Goal: Navigation & Orientation: Find specific page/section

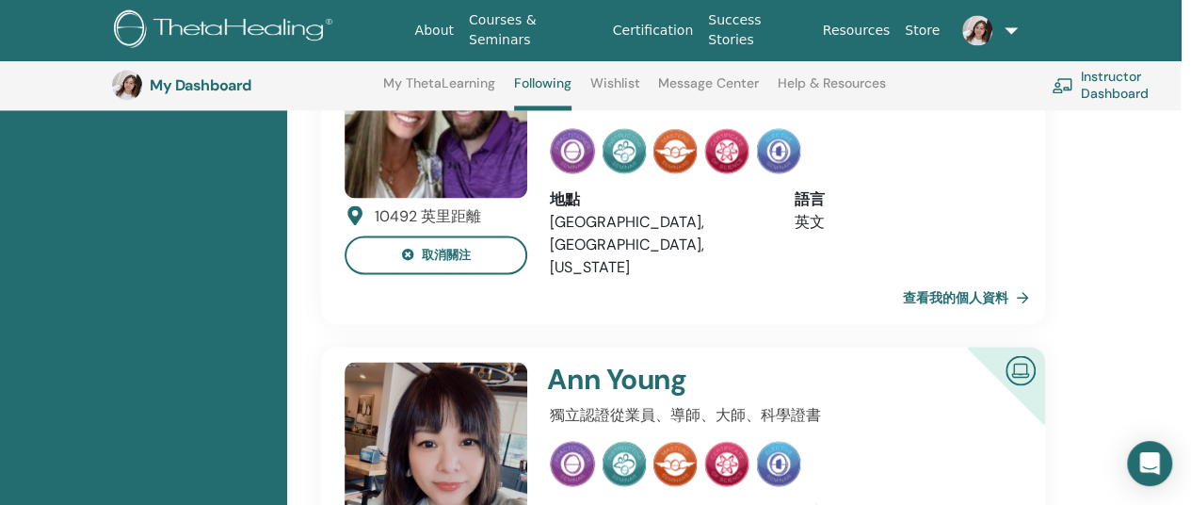
scroll to position [1430, 10]
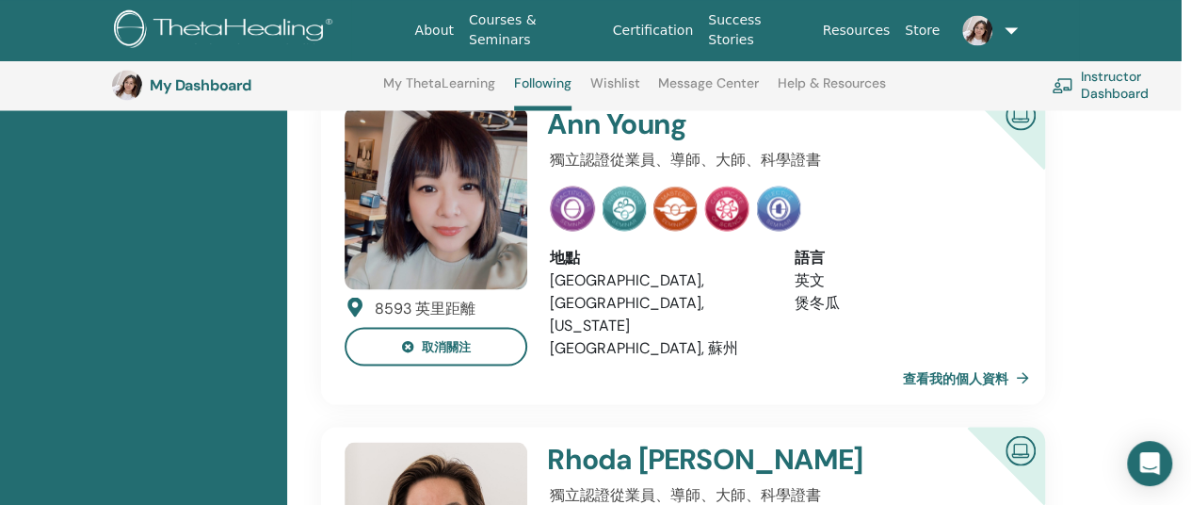
scroll to position [1691, 10]
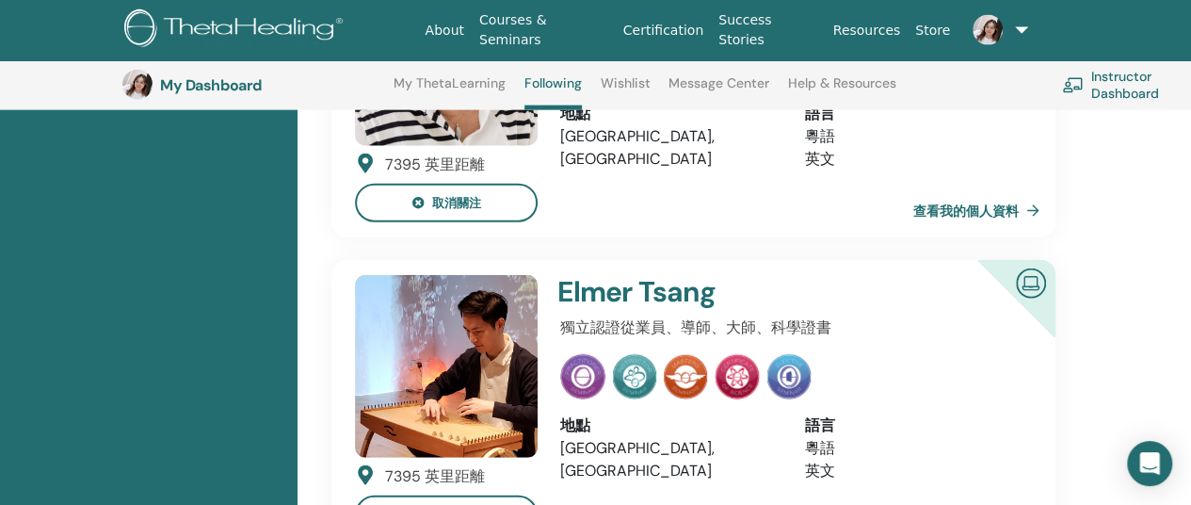
scroll to position [2153, 0]
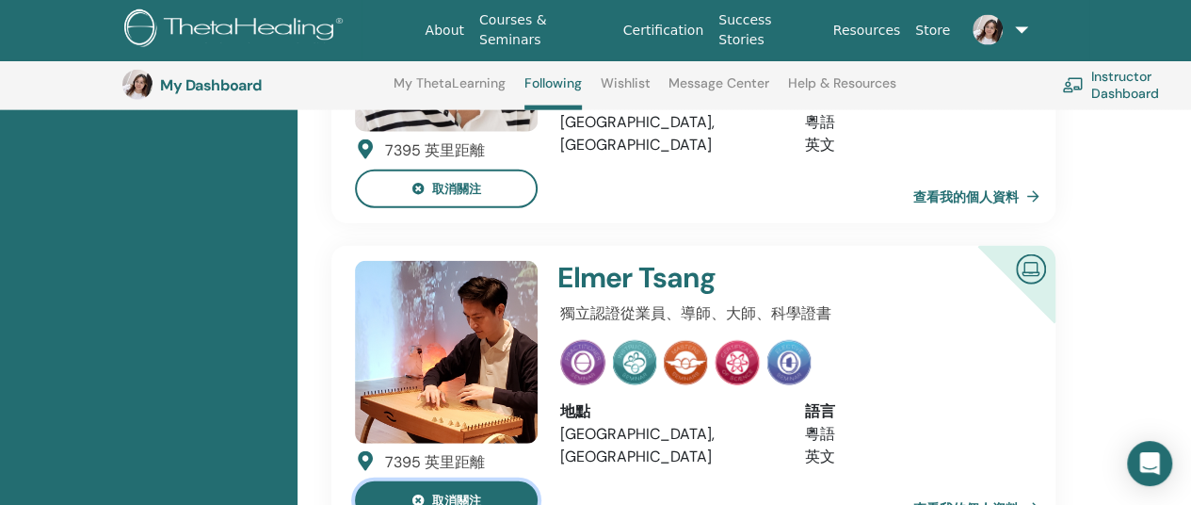
click at [396, 481] on button "取消關注" at bounding box center [446, 500] width 183 height 39
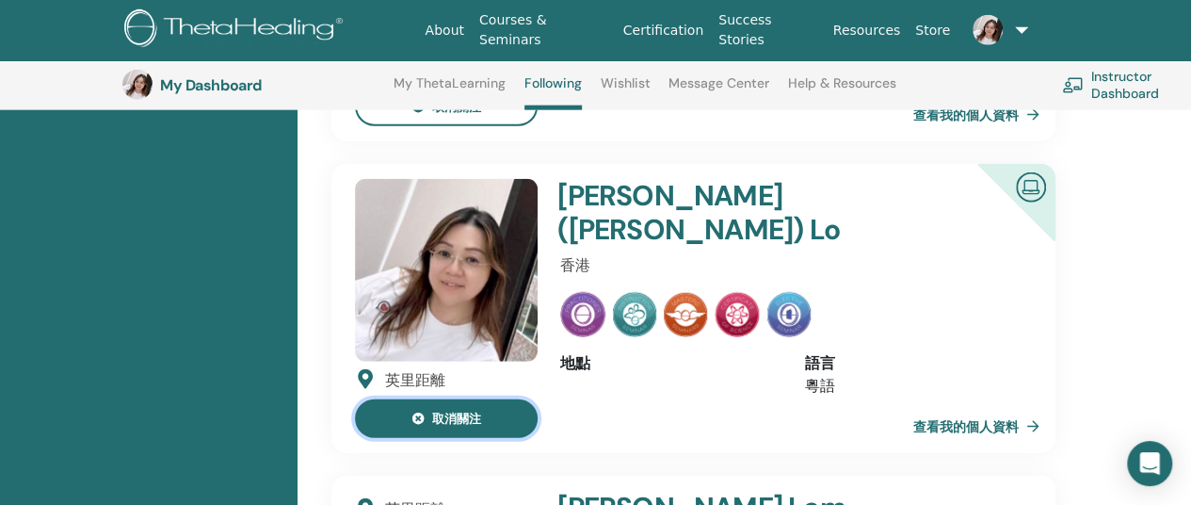
scroll to position [2263, 0]
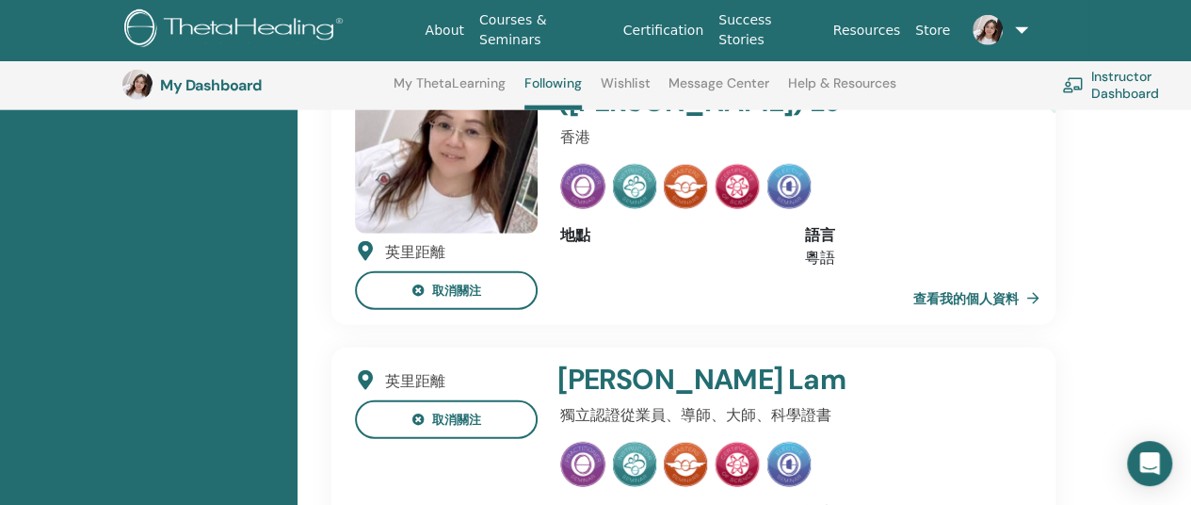
click at [428, 397] on div "英里距離 取消關注 Ching Man Karen Lam 獨立認證從業員、導師、大師、科學證書 地點 語言 粵語 查看我的個人資料" at bounding box center [693, 470] width 753 height 245
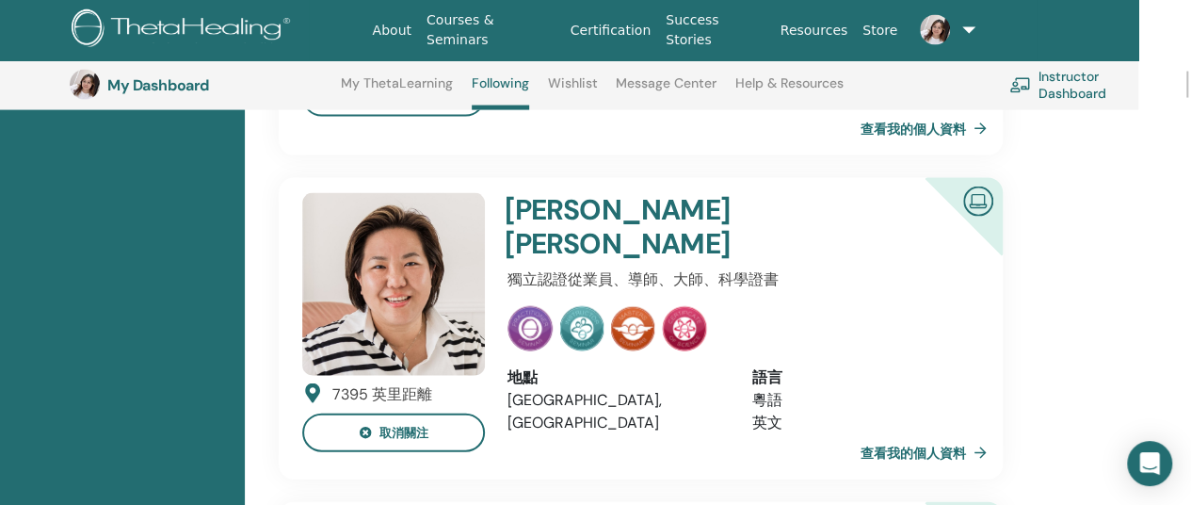
scroll to position [1936, 51]
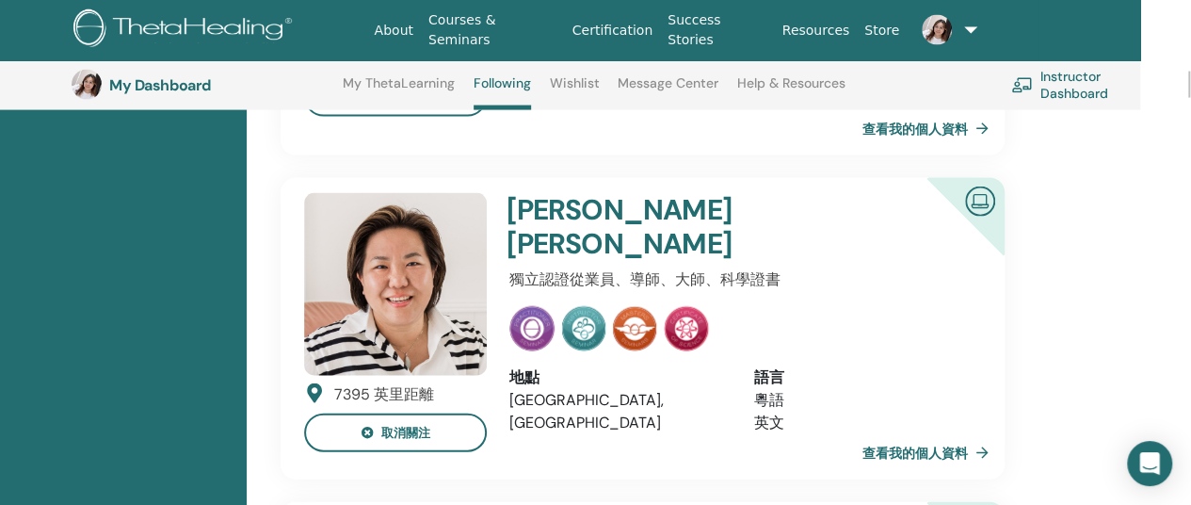
click at [887, 434] on link "查看我的個人資料" at bounding box center [930, 453] width 134 height 38
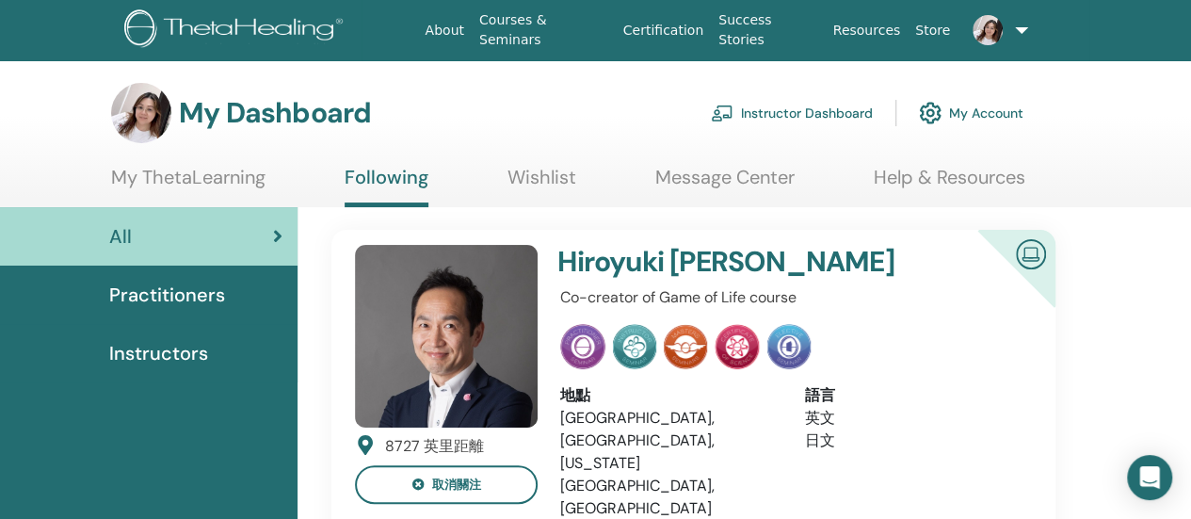
click at [151, 302] on span "Practitioners" at bounding box center [167, 295] width 116 height 28
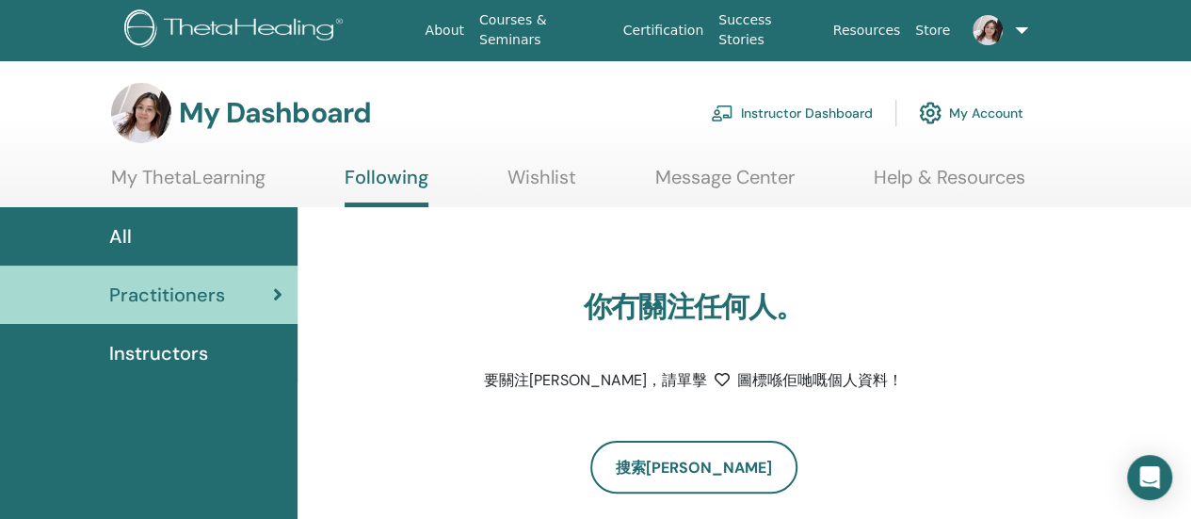
click at [170, 359] on span "Instructors" at bounding box center [158, 353] width 99 height 28
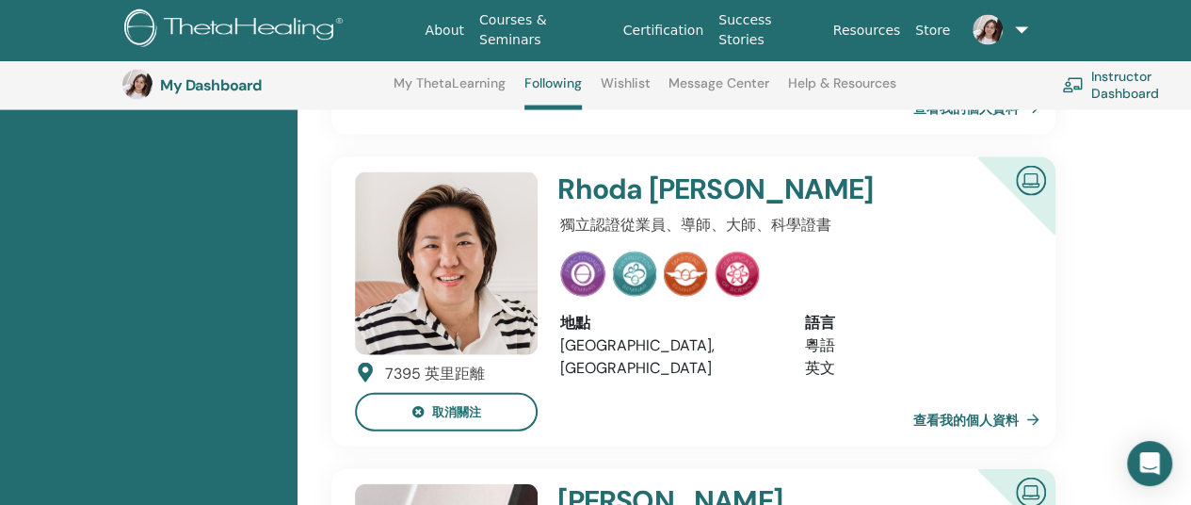
scroll to position [1953, 0]
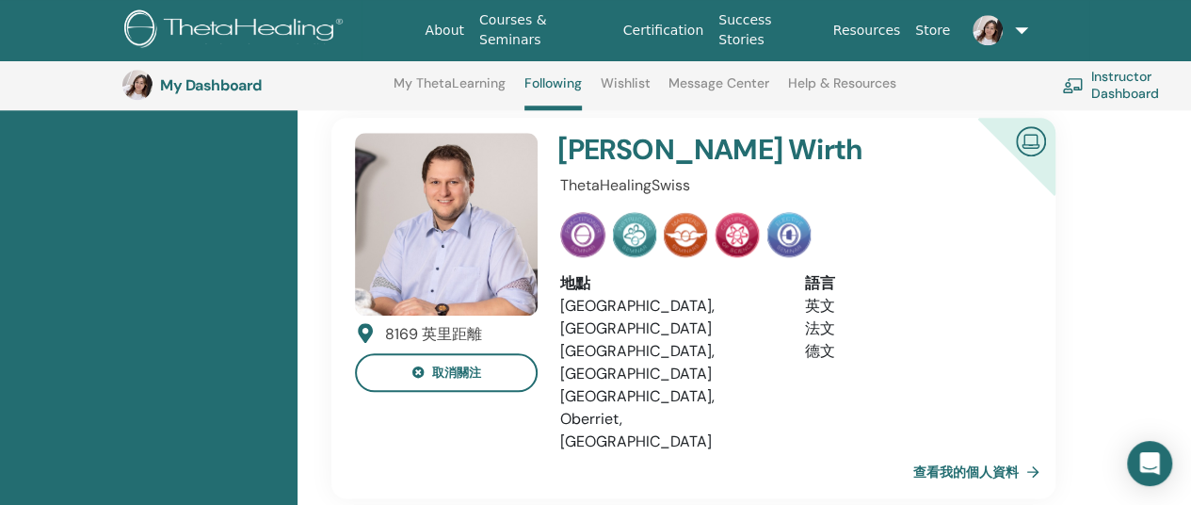
scroll to position [940, 0]
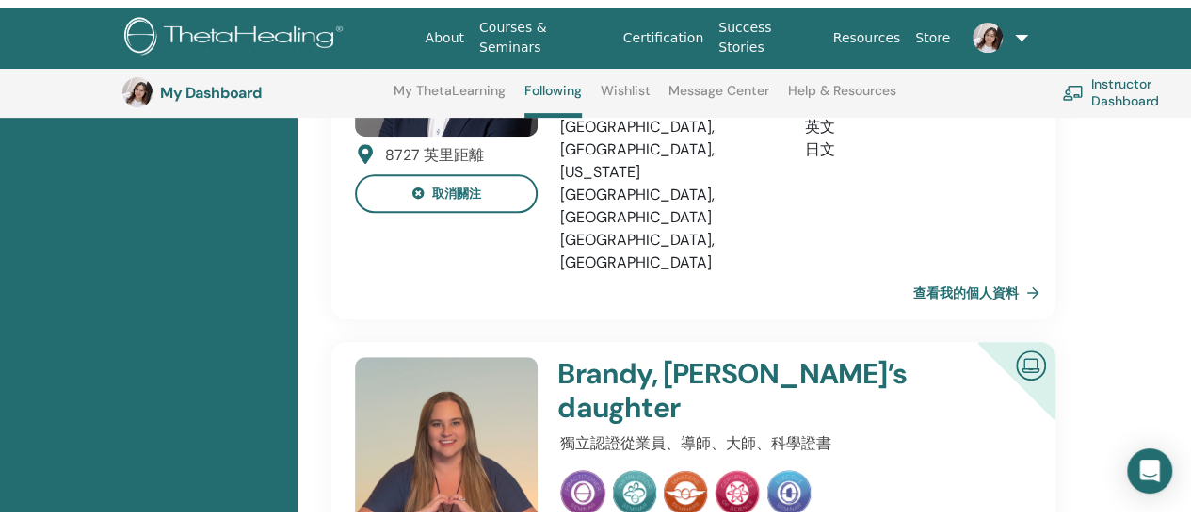
scroll to position [0, 0]
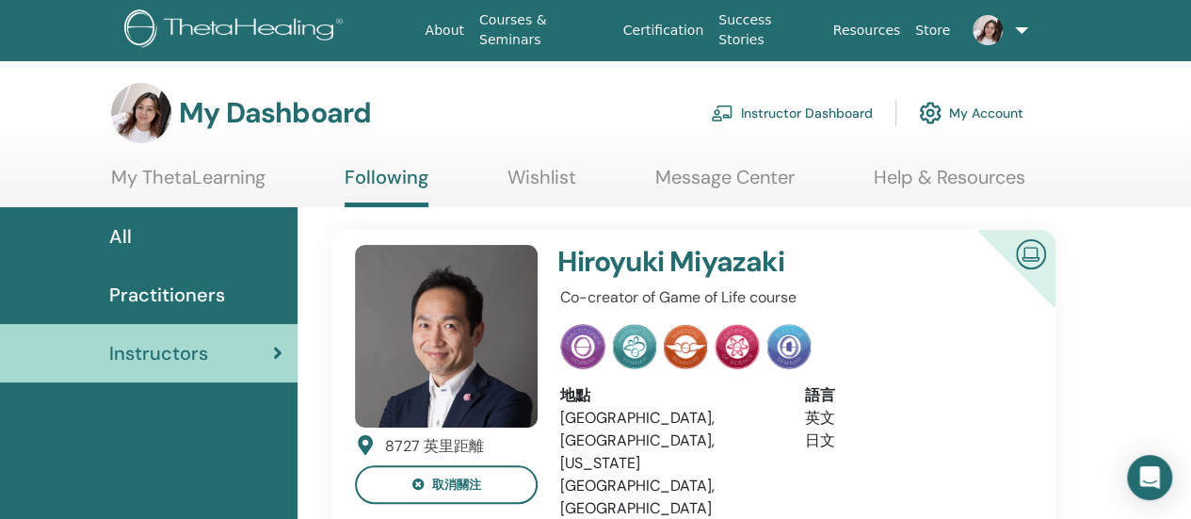
click at [535, 182] on link "Wishlist" at bounding box center [542, 184] width 69 height 37
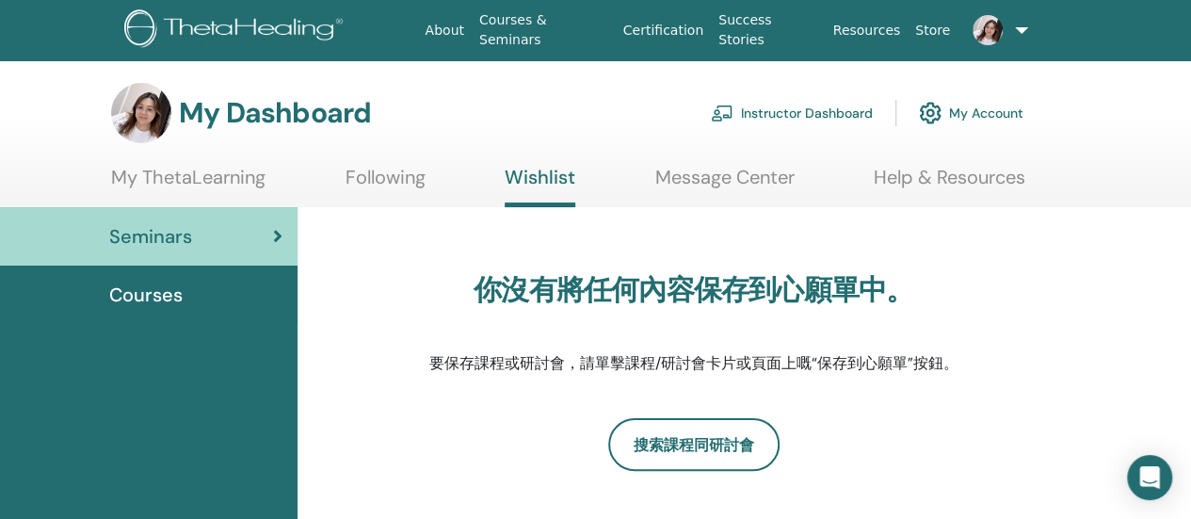
scroll to position [63, 0]
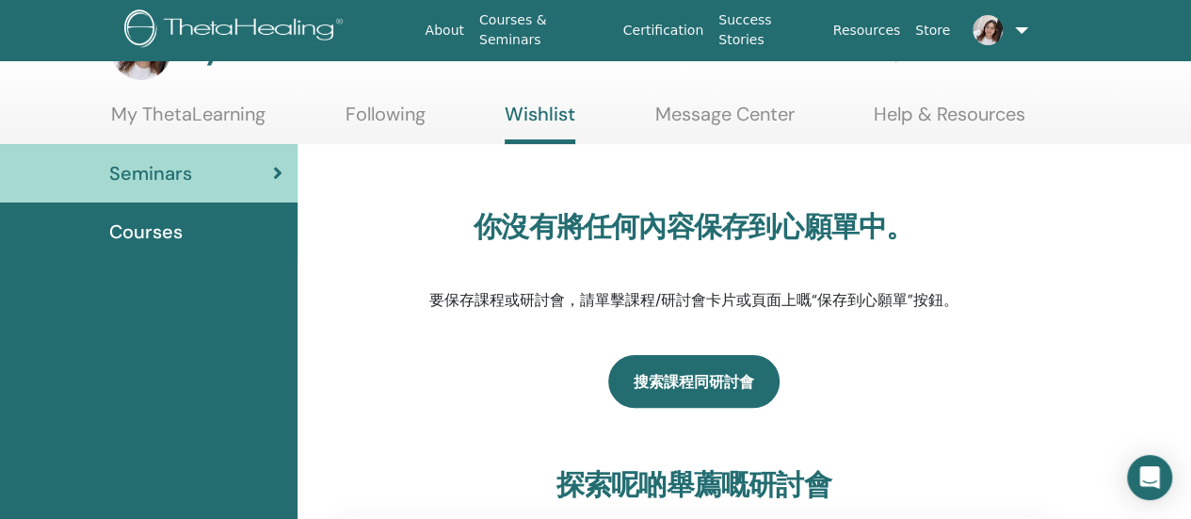
click at [667, 373] on link "搜索課程同研討會" at bounding box center [693, 381] width 171 height 53
